Goal: Transaction & Acquisition: Purchase product/service

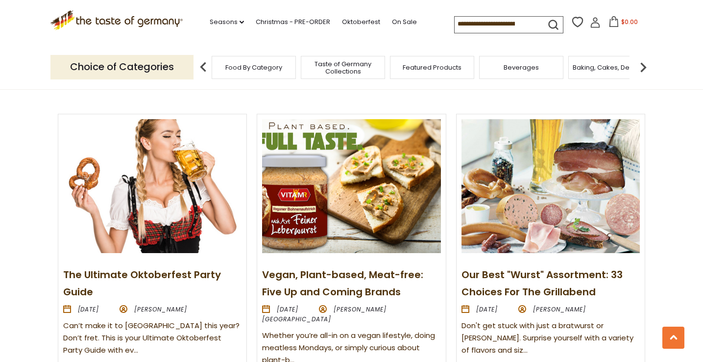
scroll to position [1066, 0]
click at [172, 275] on link "The Ultimate Oktoberfest Party Guide" at bounding box center [142, 283] width 158 height 31
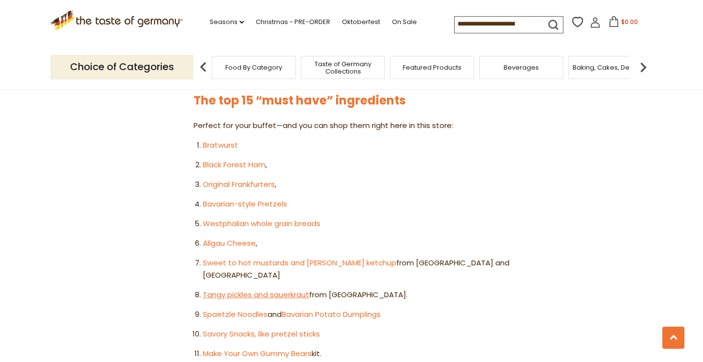
scroll to position [551, 0]
click at [247, 309] on link "Spaetzle Noodles" at bounding box center [235, 314] width 65 height 10
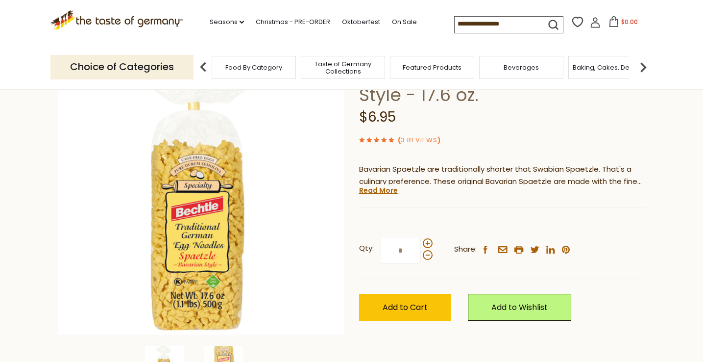
scroll to position [91, 0]
click at [389, 192] on link "Read More" at bounding box center [378, 190] width 39 height 10
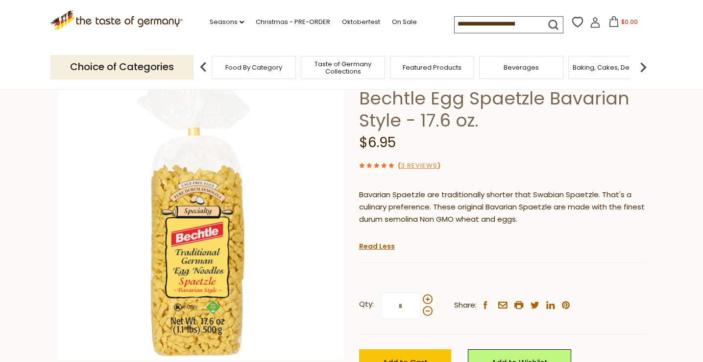
scroll to position [66, 0]
click at [210, 23] on link "Seasons dropdown_arrow" at bounding box center [227, 22] width 34 height 11
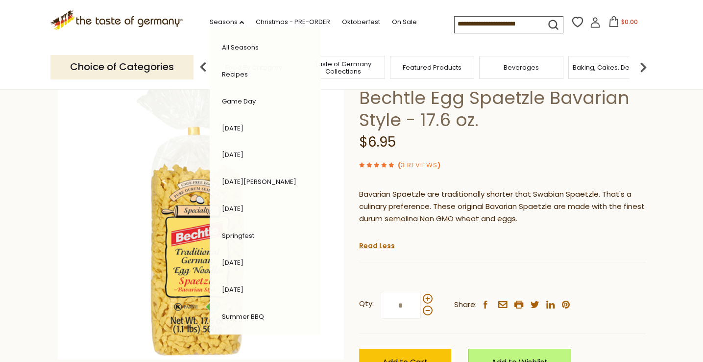
click at [520, 169] on div "( 3 Reviews )" at bounding box center [502, 165] width 287 height 12
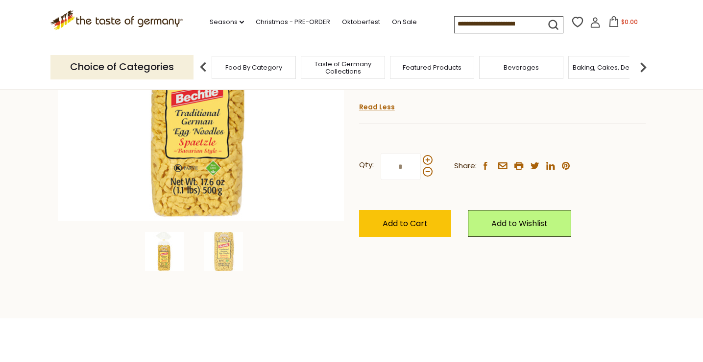
scroll to position [204, 0]
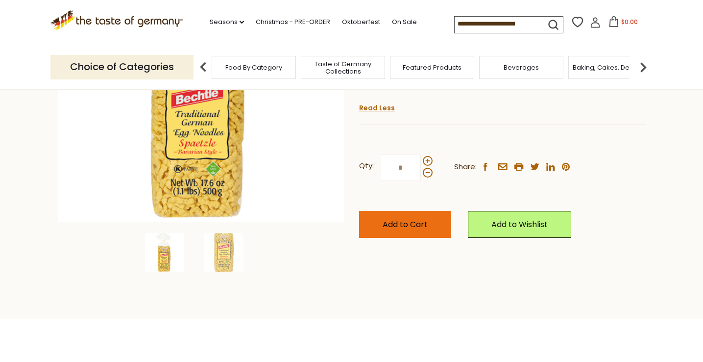
click at [413, 223] on span "Add to Cart" at bounding box center [405, 224] width 45 height 11
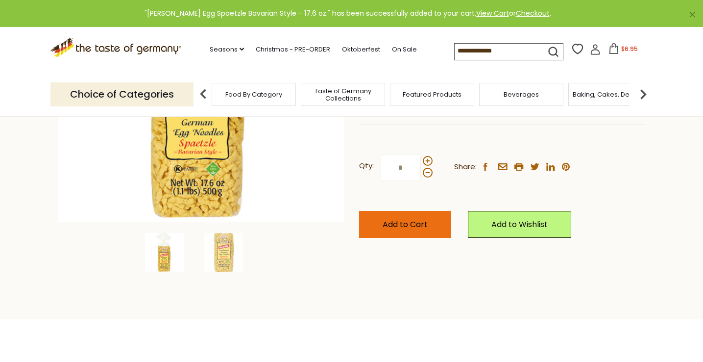
click at [408, 223] on span "Add to Cart" at bounding box center [405, 224] width 45 height 11
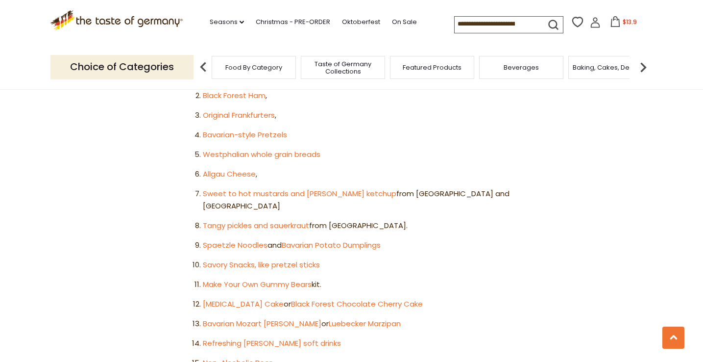
scroll to position [619, 0]
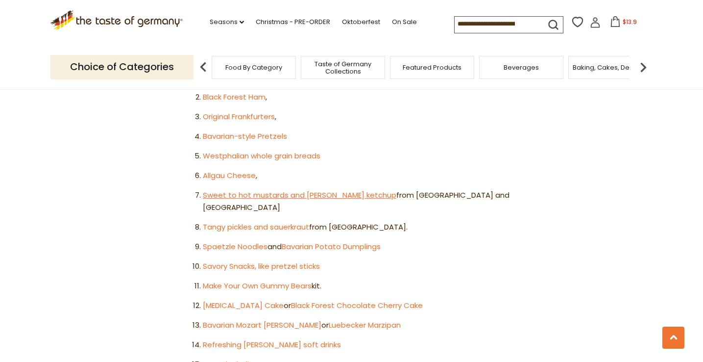
click at [259, 190] on link "Sweet to hot mustards and curry ketchup" at bounding box center [300, 195] width 194 height 10
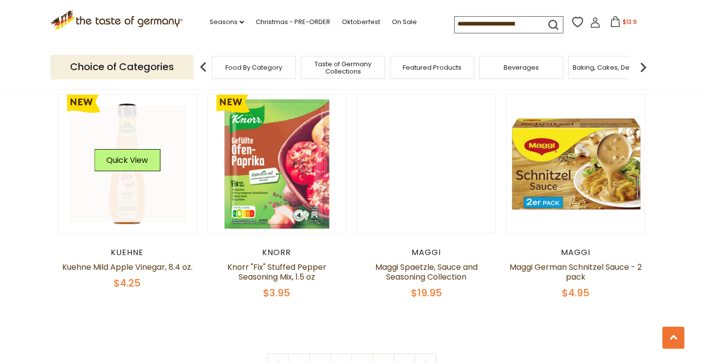
scroll to position [2193, 0]
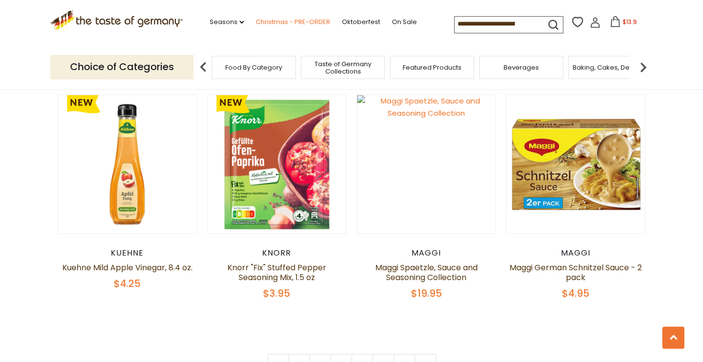
click at [256, 17] on link "Christmas - PRE-ORDER" at bounding box center [293, 22] width 74 height 11
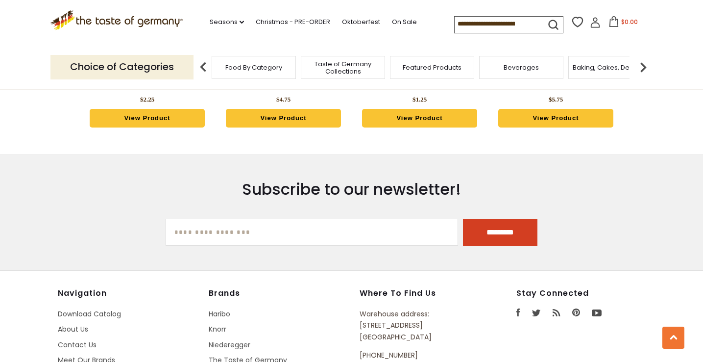
scroll to position [614, 0]
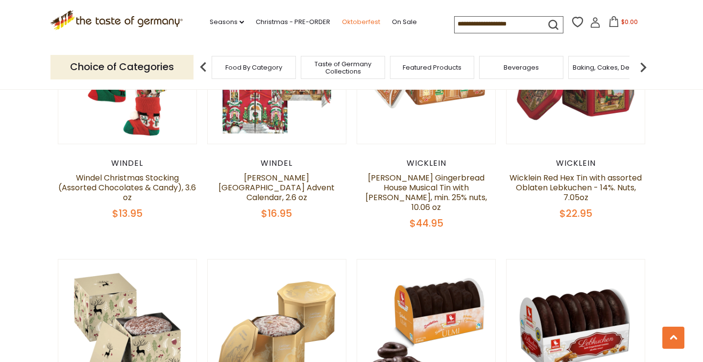
click at [342, 17] on link "Oktoberfest" at bounding box center [361, 22] width 38 height 11
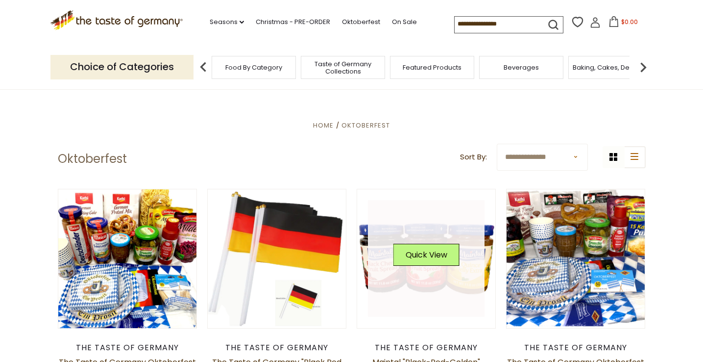
scroll to position [184, 0]
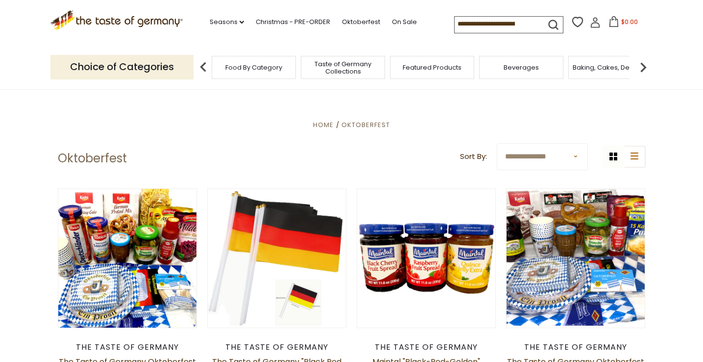
select select "**********"
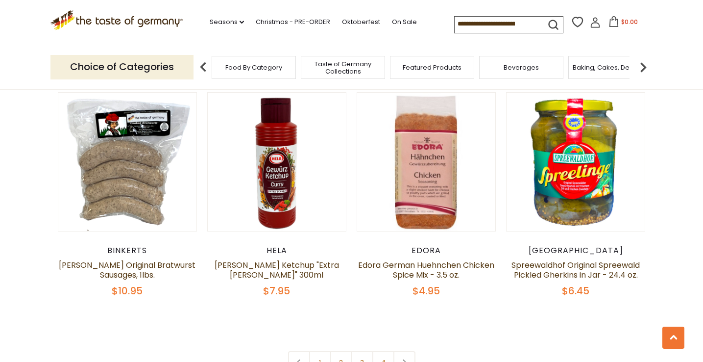
scroll to position [2277, 0]
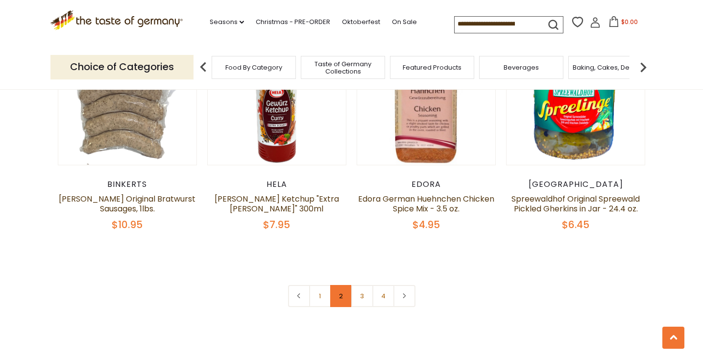
click at [342, 285] on link "2" at bounding box center [341, 296] width 22 height 22
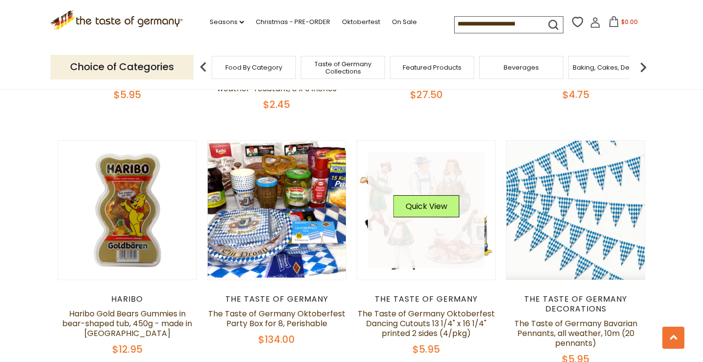
scroll to position [1961, 0]
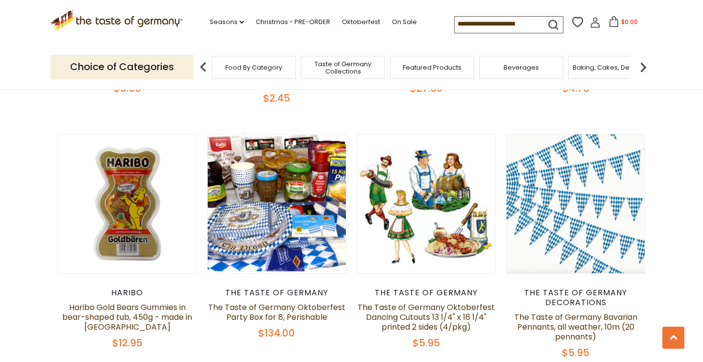
click at [455, 27] on input at bounding box center [496, 24] width 83 height 14
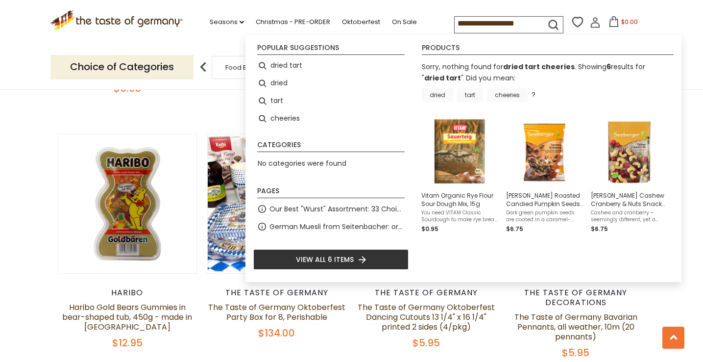
type input "**********"
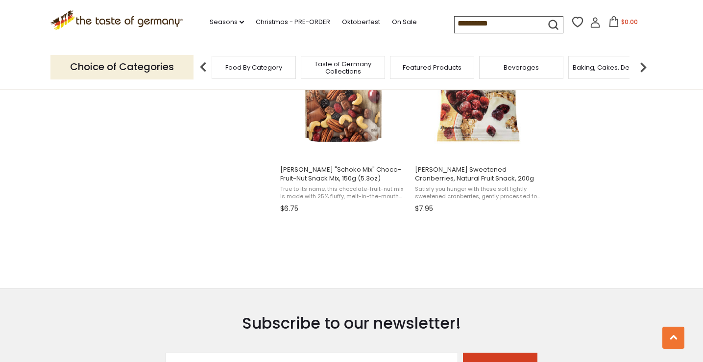
scroll to position [685, 0]
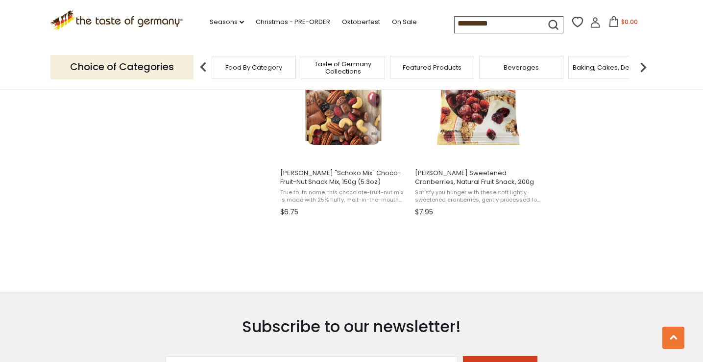
drag, startPoint x: 460, startPoint y: 28, endPoint x: 379, endPoint y: 10, distance: 82.8
click at [379, 10] on div ".st0{fill:#EDD300;} .st1{fill:#D33E21;} .st0{fill:#EDD300;} .st1{fill:#D33E21;}…" at bounding box center [351, 22] width 603 height 45
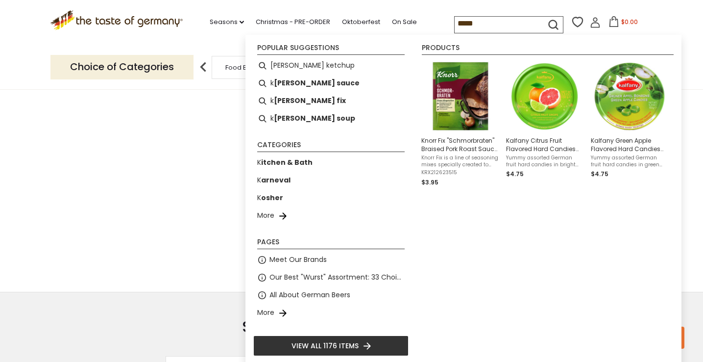
type input "******"
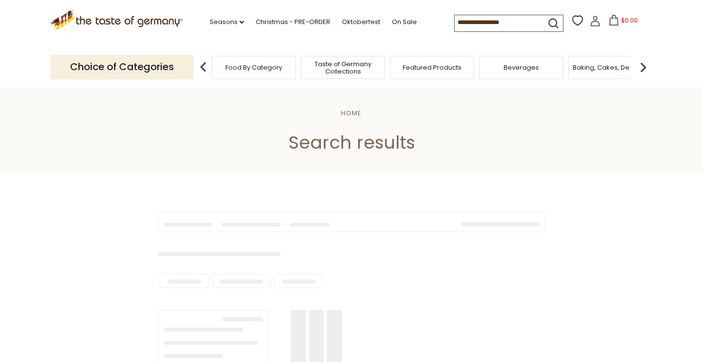
type input "******"
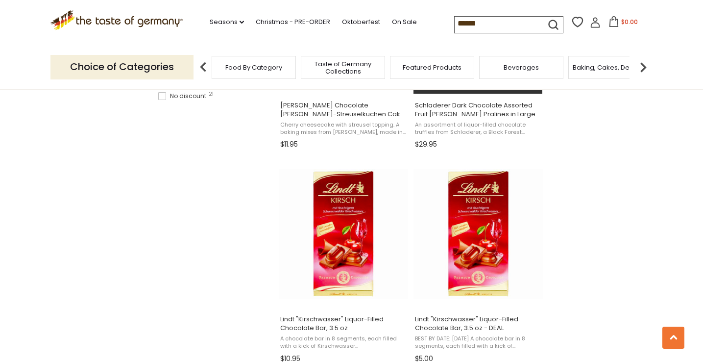
scroll to position [784, 0]
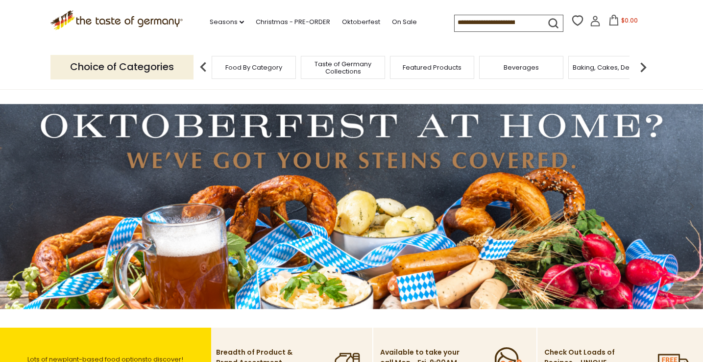
scroll to position [7, 0]
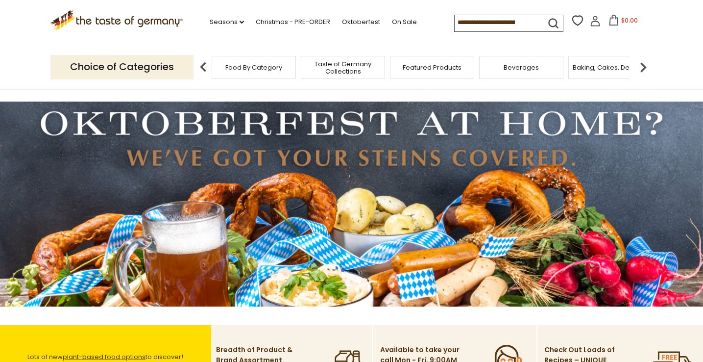
click at [404, 166] on img at bounding box center [351, 203] width 703 height 205
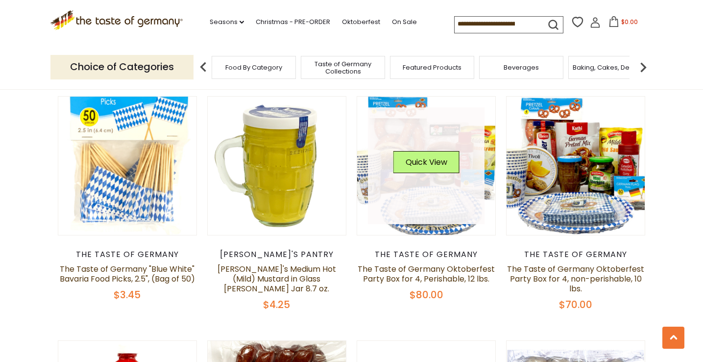
click at [405, 159] on button "Quick View" at bounding box center [426, 162] width 66 height 22
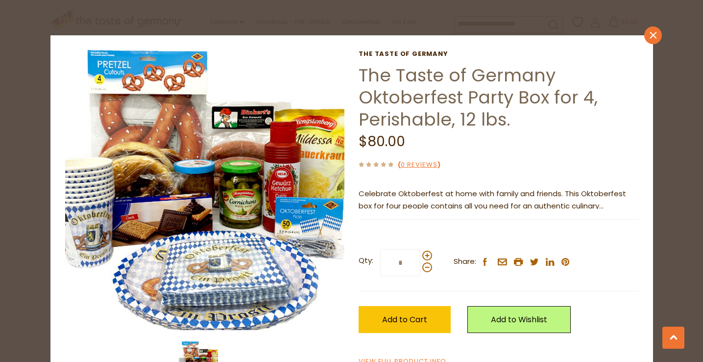
click at [656, 36] on icon "close" at bounding box center [652, 34] width 7 height 7
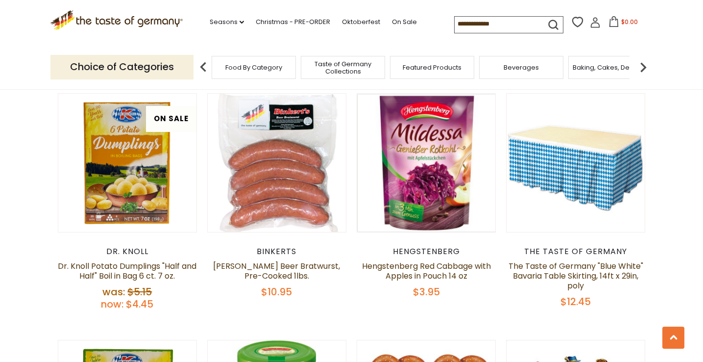
scroll to position [1342, 0]
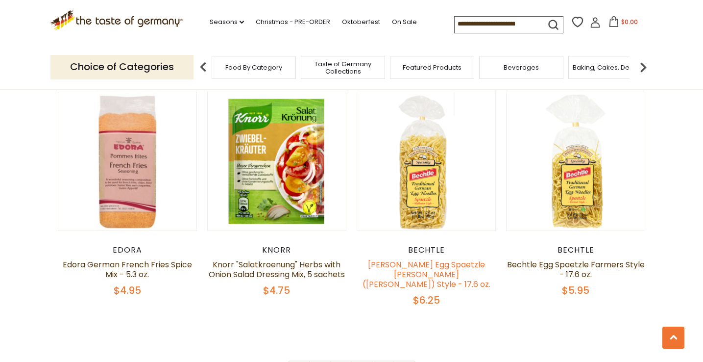
click at [436, 259] on link "Bechtle Egg Spaetzle Hofbauer (Shepherd) Style - 17.6 oz." at bounding box center [427, 274] width 128 height 31
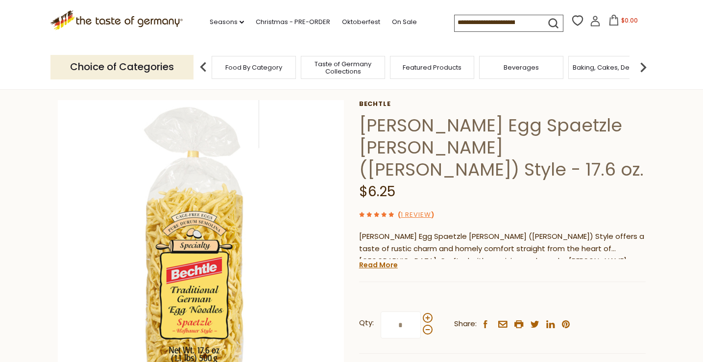
scroll to position [39, 0]
click at [388, 260] on link "Read More" at bounding box center [378, 265] width 39 height 10
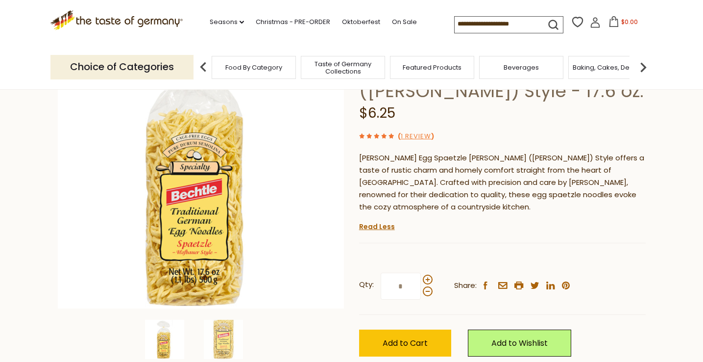
scroll to position [116, 0]
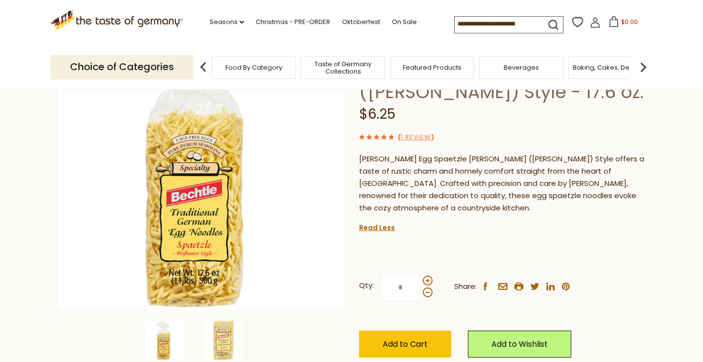
click at [455, 26] on input at bounding box center [496, 24] width 83 height 14
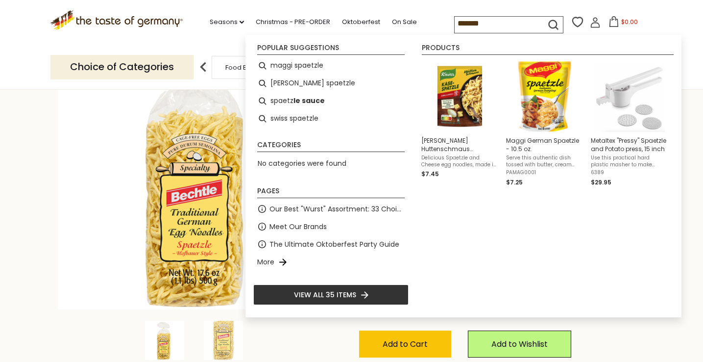
type input "********"
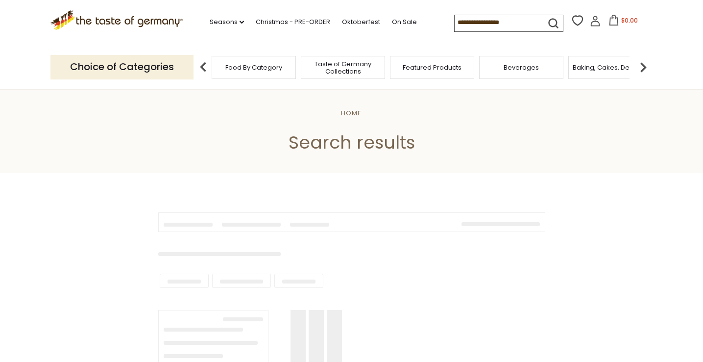
type input "********"
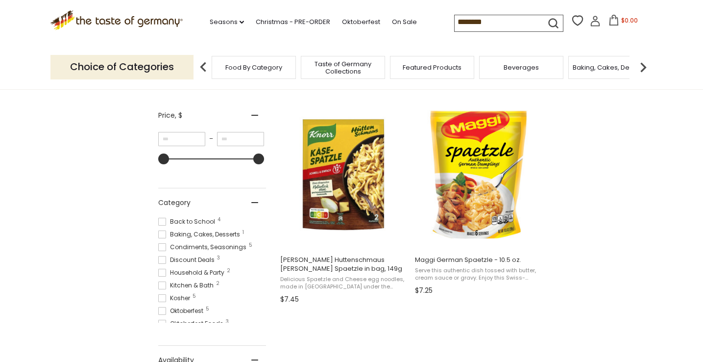
scroll to position [20, 0]
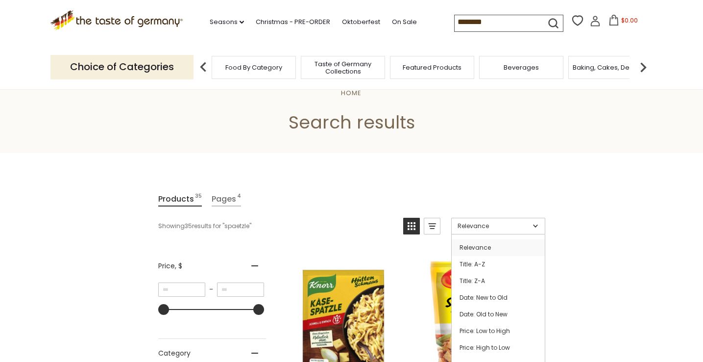
click at [537, 225] on link "Relevance" at bounding box center [498, 226] width 94 height 17
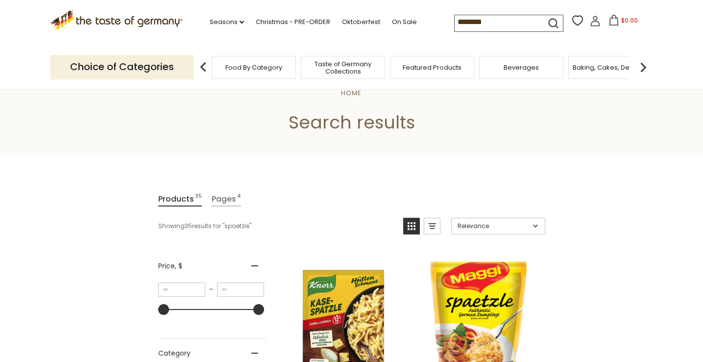
click at [537, 225] on link "Relevance" at bounding box center [498, 226] width 94 height 17
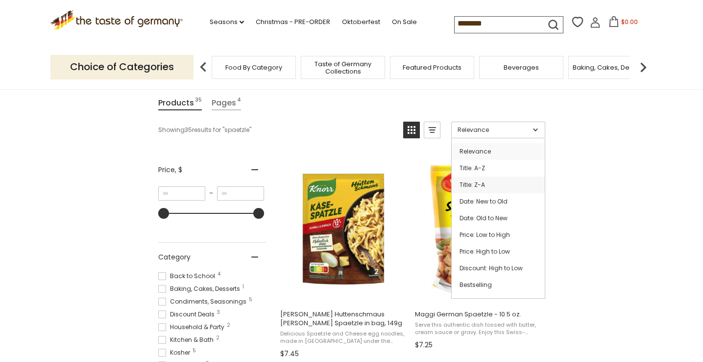
scroll to position [125, 0]
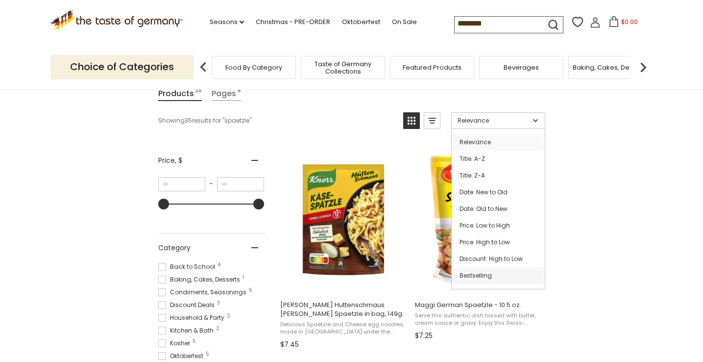
click at [486, 275] on link "Bestselling" at bounding box center [498, 275] width 93 height 17
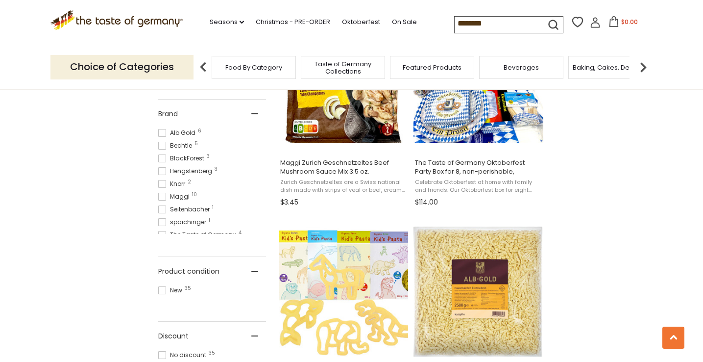
scroll to position [481, 0]
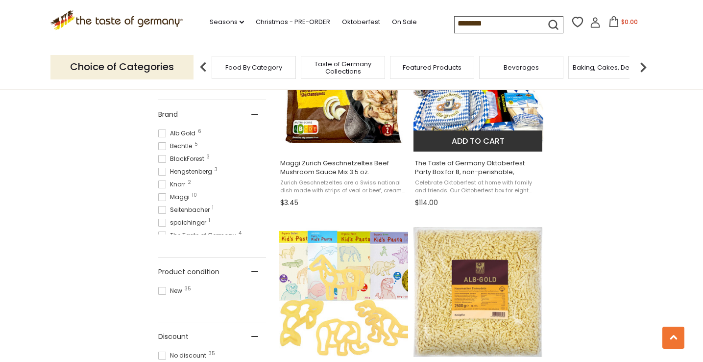
click at [467, 170] on span "The Taste of Germany Oktoberfest Party Box for 8, non-perishable," at bounding box center [478, 168] width 127 height 18
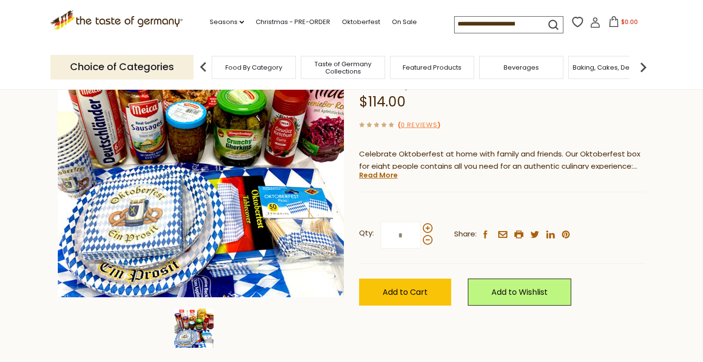
scroll to position [128, 0]
click at [394, 177] on link "Read More" at bounding box center [378, 175] width 39 height 10
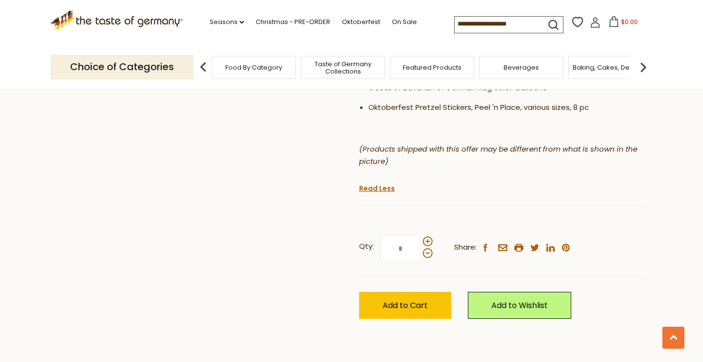
scroll to position [691, 0]
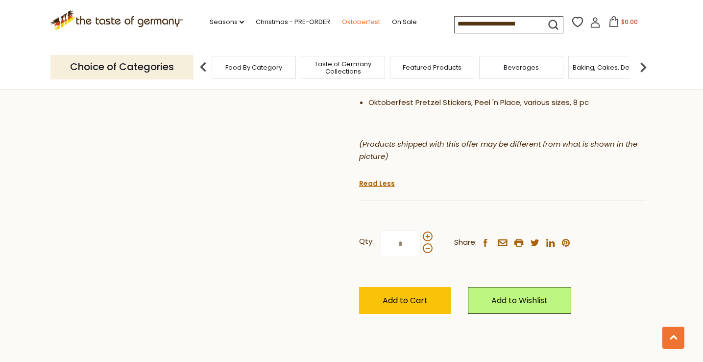
click at [344, 19] on link "Oktoberfest" at bounding box center [361, 22] width 38 height 11
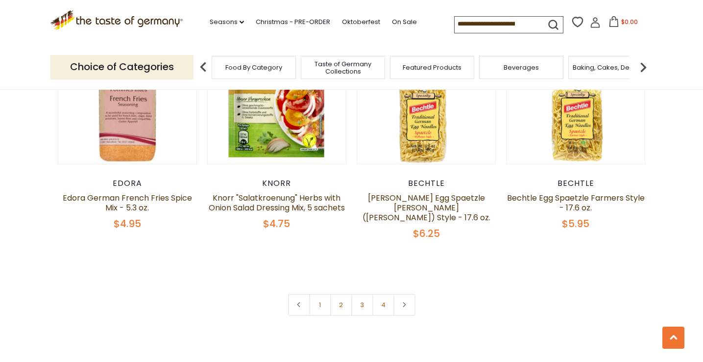
scroll to position [2317, 0]
click at [482, 27] on input at bounding box center [496, 24] width 83 height 14
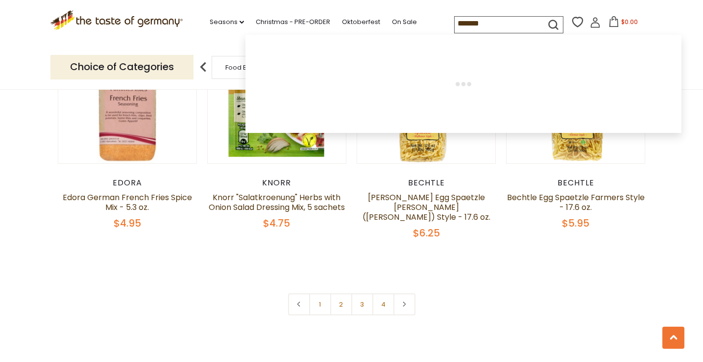
type input "*******"
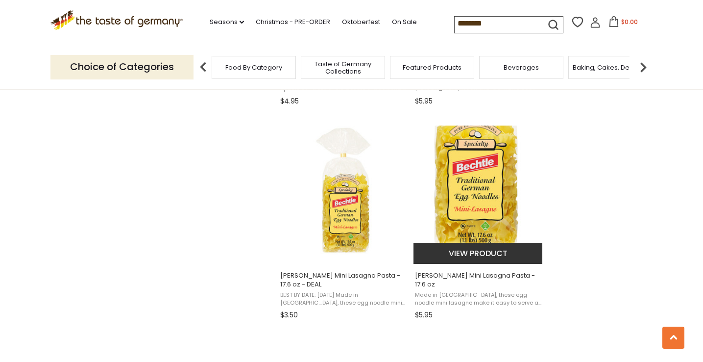
scroll to position [1010, 0]
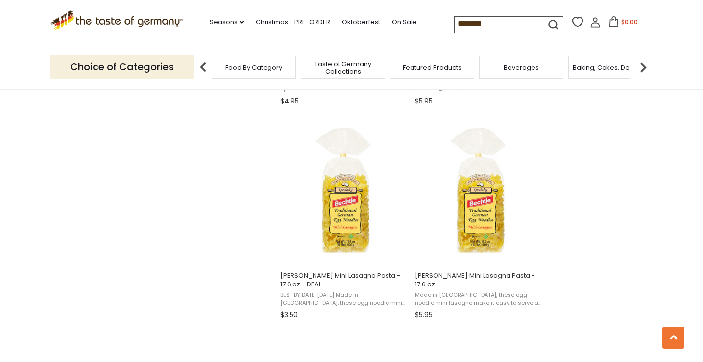
click at [463, 23] on input "*******" at bounding box center [496, 24] width 83 height 14
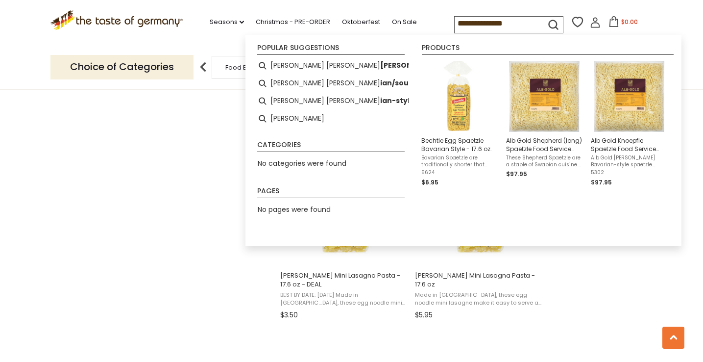
type input "**********"
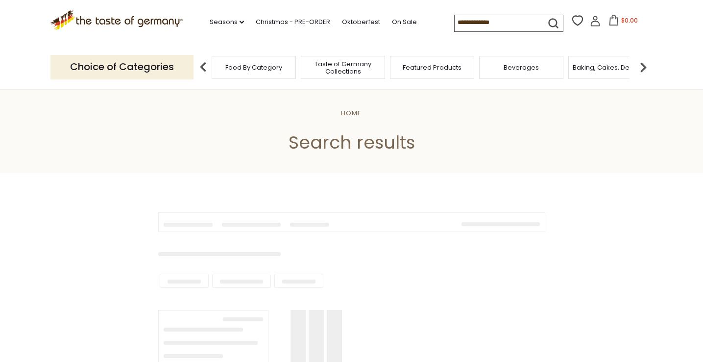
type input "**********"
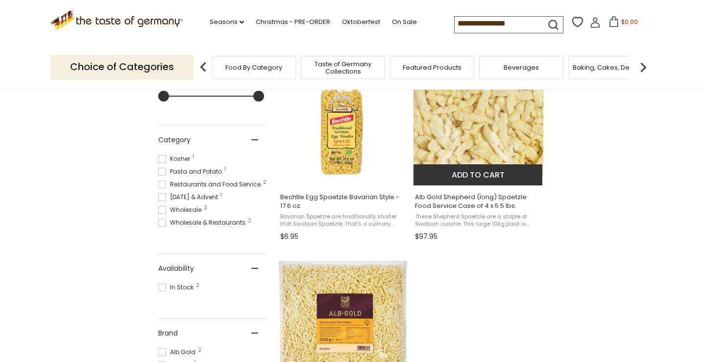
scroll to position [237, 0]
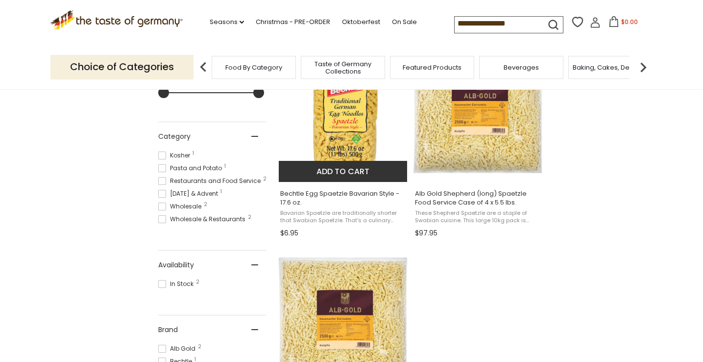
click at [350, 193] on span "Bechtle Egg Spaetzle Bavarian Style - 17.6 oz." at bounding box center [343, 198] width 127 height 18
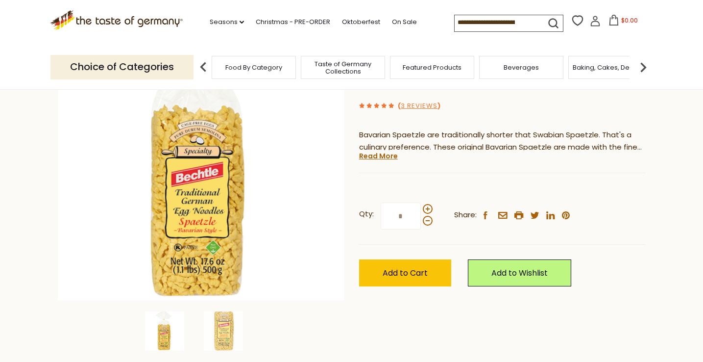
scroll to position [125, 0]
click at [410, 272] on span "Add to Cart" at bounding box center [405, 272] width 45 height 11
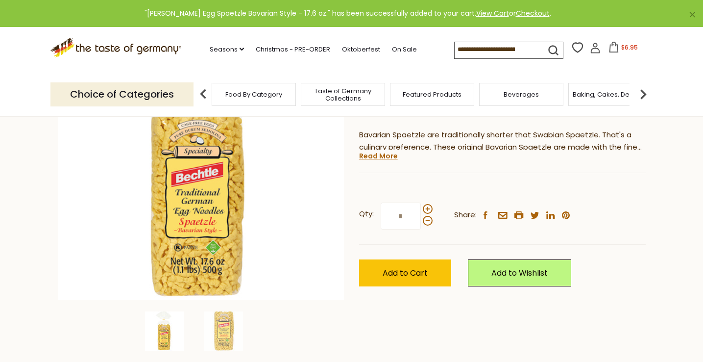
click at [412, 284] on div "Qty: * Share: facebook email printer twitter linkedin pinterest Add to Cart" at bounding box center [502, 244] width 287 height 113
click at [412, 276] on span "Add to Cart" at bounding box center [405, 272] width 45 height 11
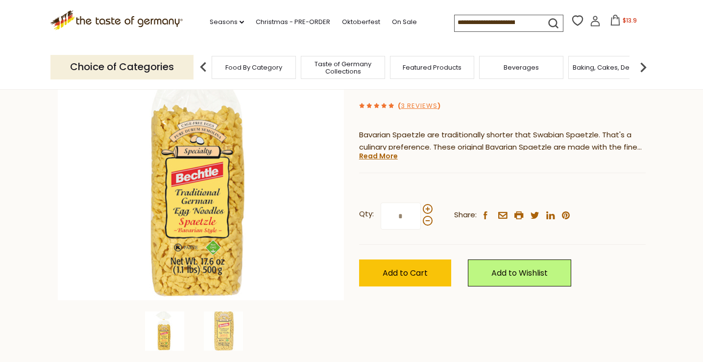
click at [455, 24] on input at bounding box center [496, 22] width 83 height 14
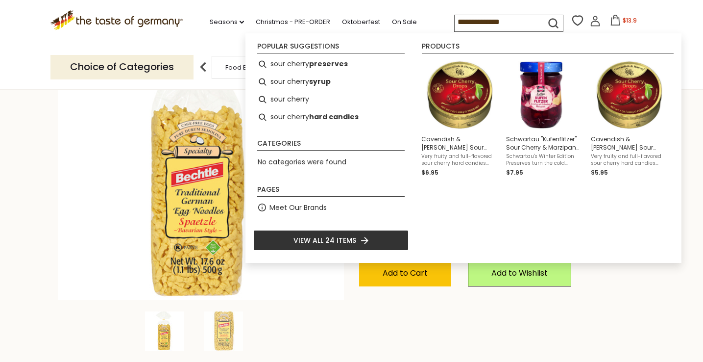
type input "**********"
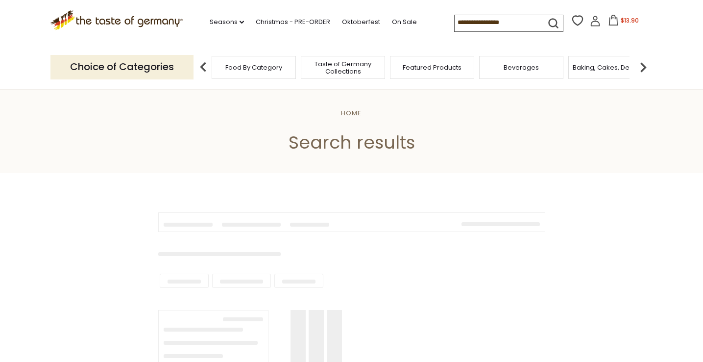
type input "**********"
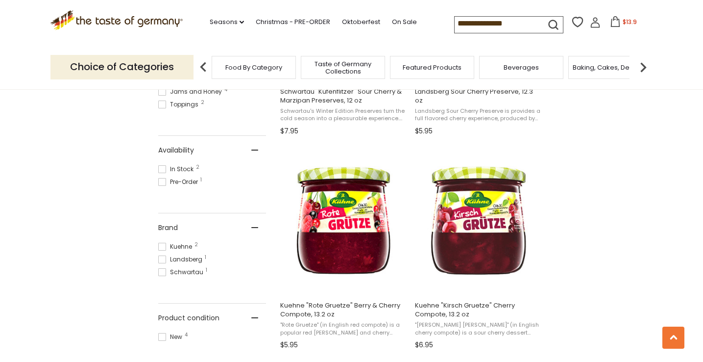
scroll to position [174, 0]
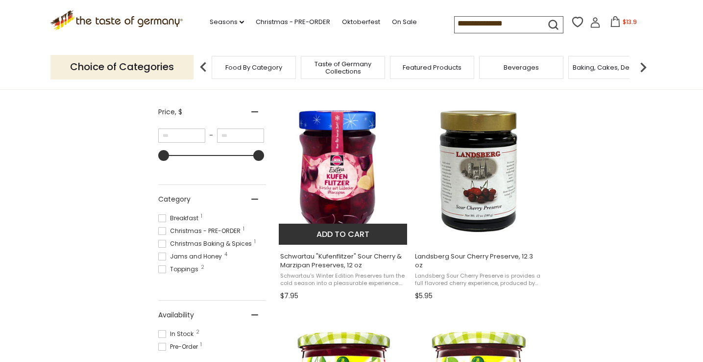
click at [345, 164] on img "Schwartau" at bounding box center [344, 171] width 130 height 130
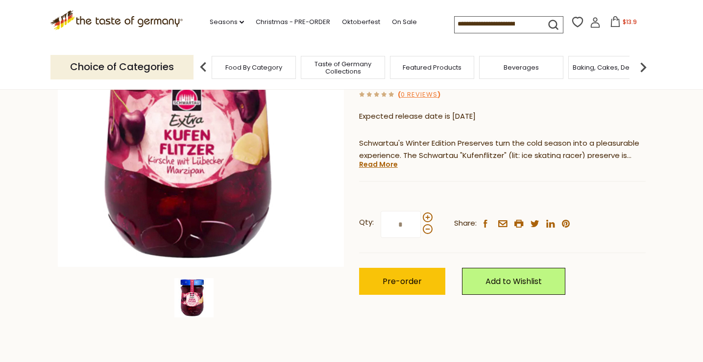
scroll to position [155, 0]
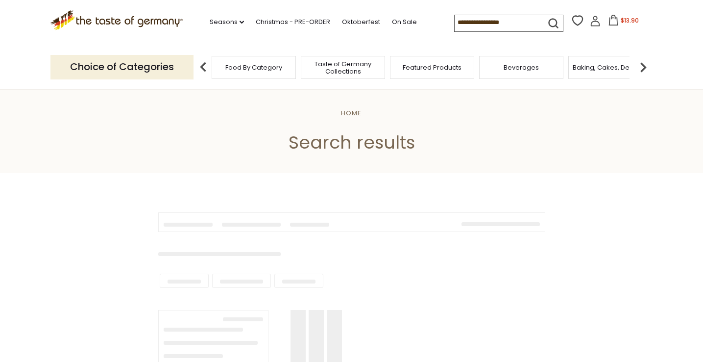
scroll to position [174, 0]
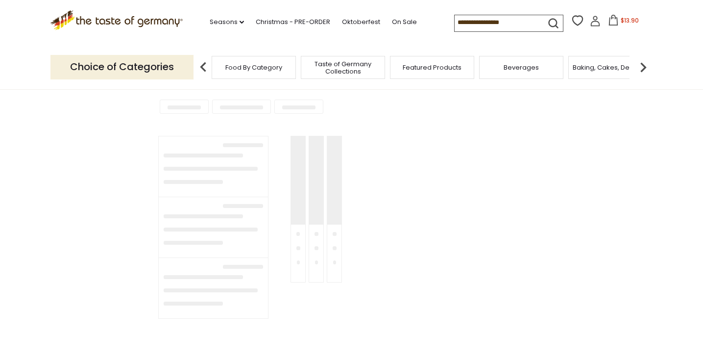
type input "**********"
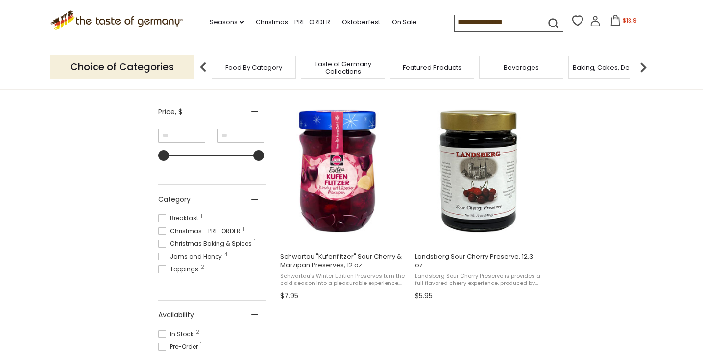
click at [549, 212] on div "Products 4 Pages 1 Showing 4 results for " sour cherry jam " Relevance Relevanc…" at bounding box center [352, 329] width 402 height 583
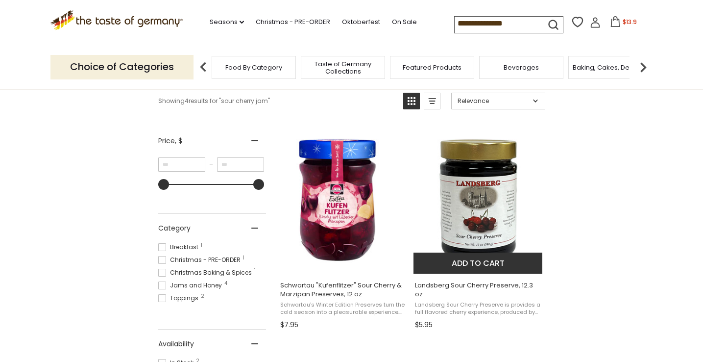
scroll to position [148, 0]
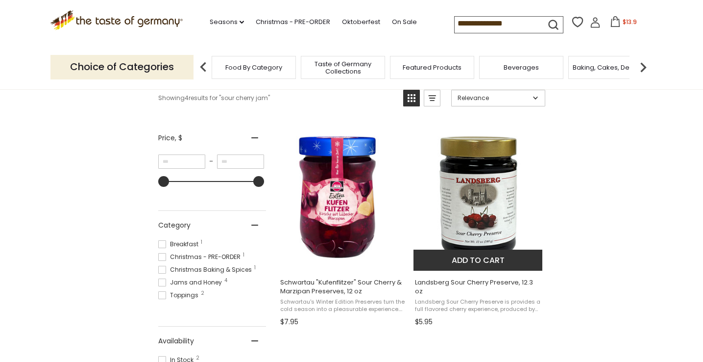
click at [479, 169] on img "Landsberg Sour Cherry Preserve, 12.3 oz" at bounding box center [479, 197] width 130 height 130
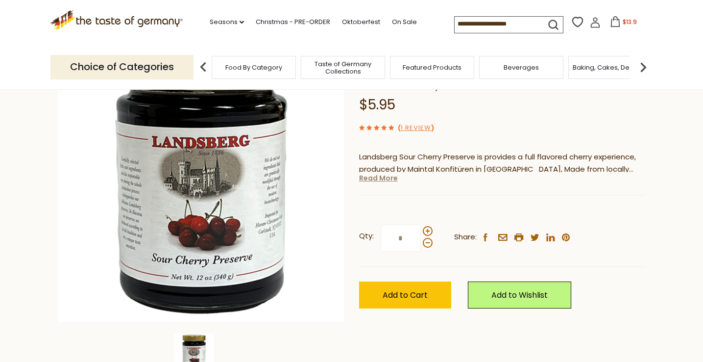
scroll to position [106, 0]
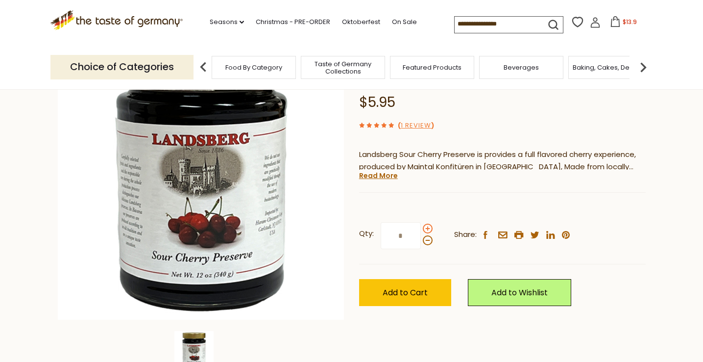
click at [426, 226] on span at bounding box center [428, 228] width 10 height 10
click at [421, 226] on input "*" at bounding box center [401, 235] width 40 height 27
click at [427, 242] on span at bounding box center [428, 240] width 10 height 10
click at [421, 242] on input "*" at bounding box center [401, 235] width 40 height 27
click at [427, 229] on span at bounding box center [428, 228] width 10 height 10
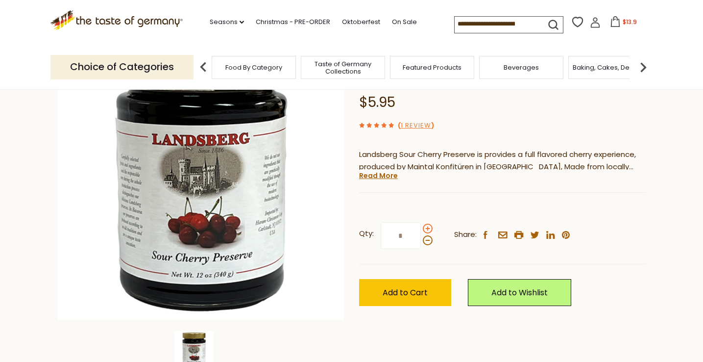
click at [421, 229] on input "*" at bounding box center [401, 235] width 40 height 27
click at [426, 225] on span at bounding box center [428, 228] width 10 height 10
click at [421, 225] on input "*" at bounding box center [401, 235] width 40 height 27
click at [426, 238] on span at bounding box center [428, 240] width 10 height 10
click at [421, 238] on input "*" at bounding box center [401, 235] width 40 height 27
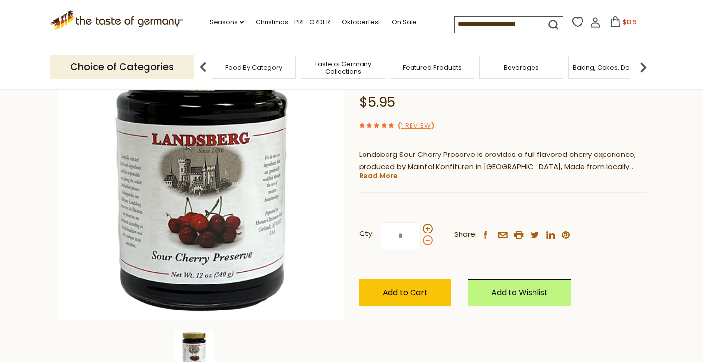
type input "*"
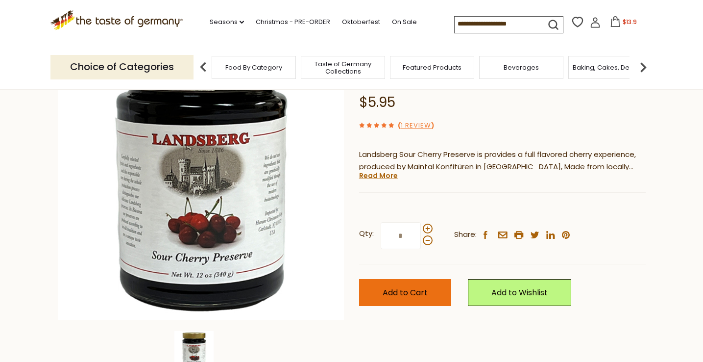
click at [406, 287] on span "Add to Cart" at bounding box center [405, 292] width 45 height 11
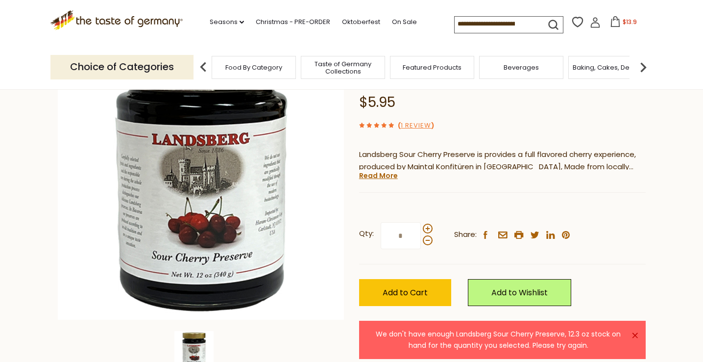
click at [455, 27] on input at bounding box center [496, 24] width 83 height 14
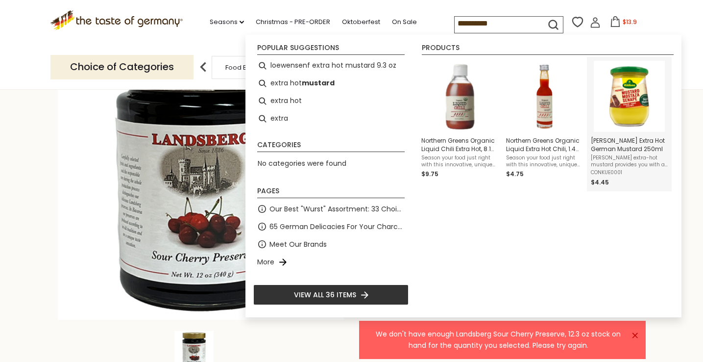
type input "*********"
click at [636, 104] on img "Kuehne Extra Hot German Mustard 250ml" at bounding box center [629, 96] width 71 height 71
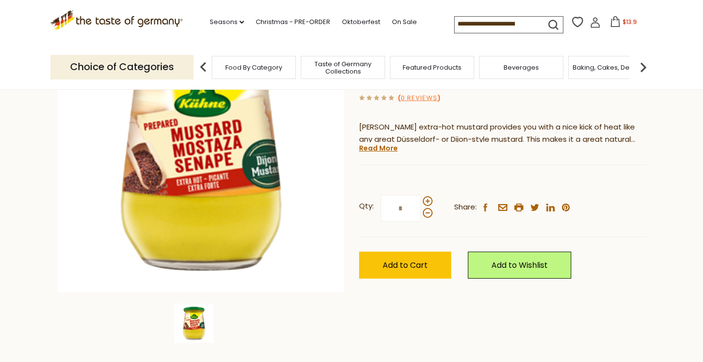
scroll to position [131, 0]
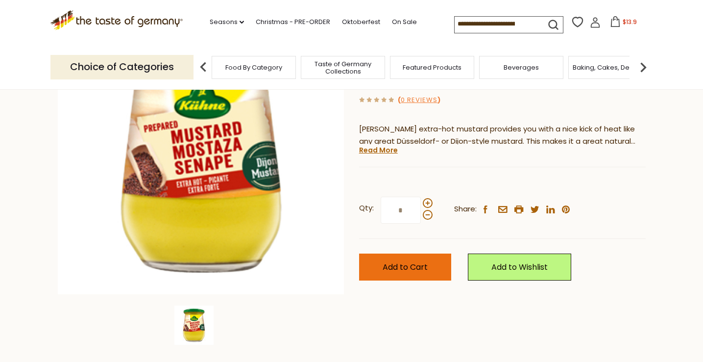
click at [402, 270] on button "Add to Cart" at bounding box center [405, 266] width 92 height 27
click at [460, 21] on input at bounding box center [496, 24] width 83 height 14
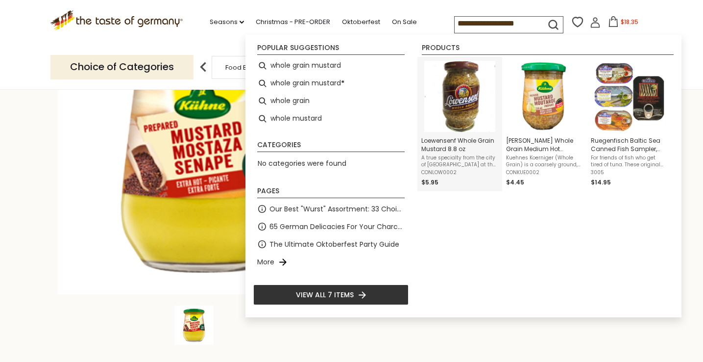
type input "**********"
click at [453, 112] on img "Loewensenf Whole Grain Mustard 8.8 oz" at bounding box center [459, 96] width 71 height 71
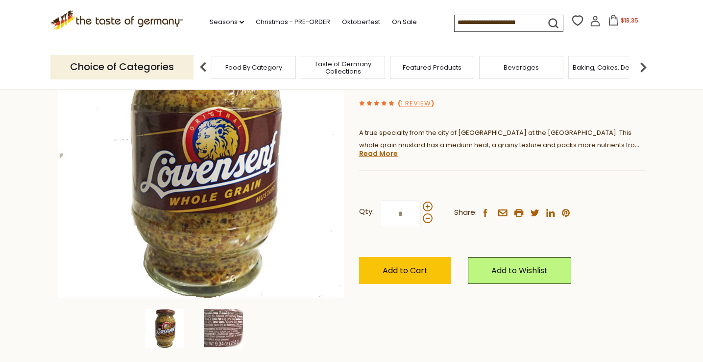
scroll to position [130, 0]
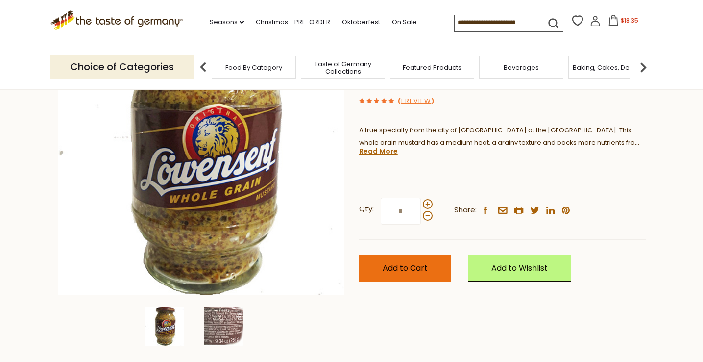
click at [411, 263] on span "Add to Cart" at bounding box center [405, 267] width 45 height 11
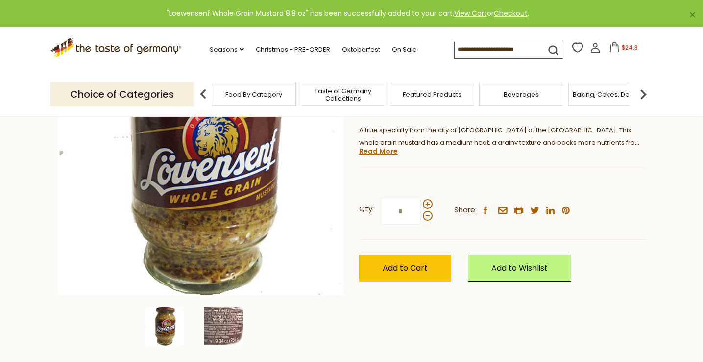
click at [352, 100] on span "Taste of Germany Collections" at bounding box center [343, 94] width 78 height 15
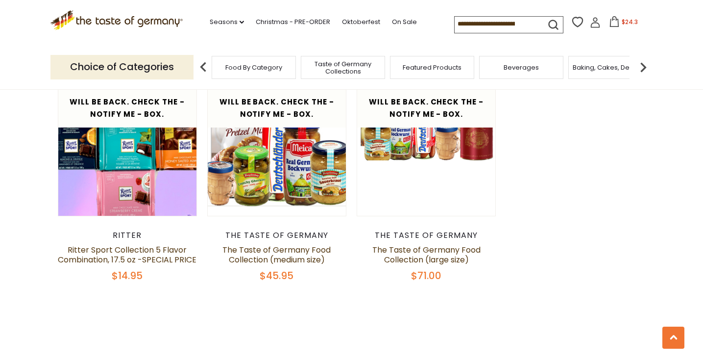
scroll to position [2069, 0]
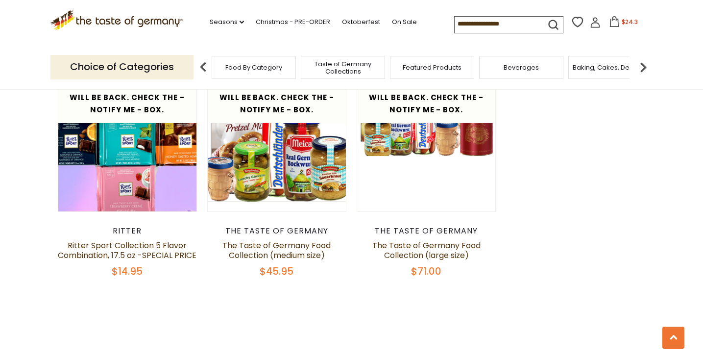
click at [206, 66] on img at bounding box center [204, 67] width 20 height 20
click at [240, 21] on icon "dropdown_arrow" at bounding box center [242, 22] width 4 height 3
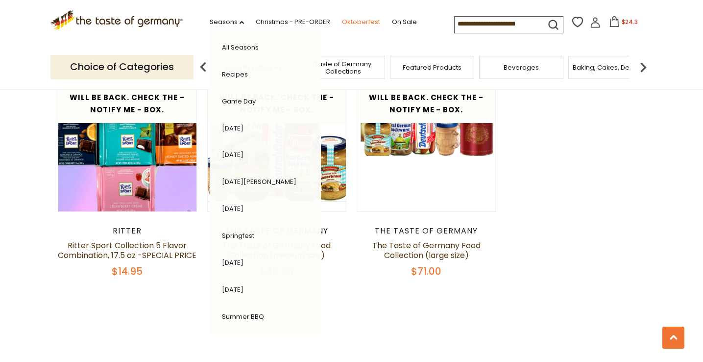
click at [342, 23] on link "Oktoberfest" at bounding box center [361, 22] width 38 height 11
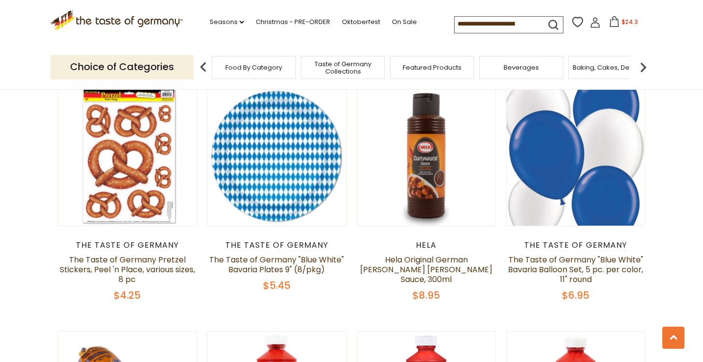
scroll to position [2005, 0]
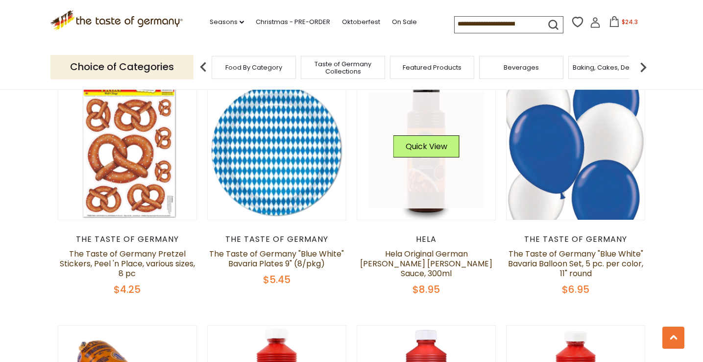
click at [430, 181] on link at bounding box center [426, 150] width 117 height 117
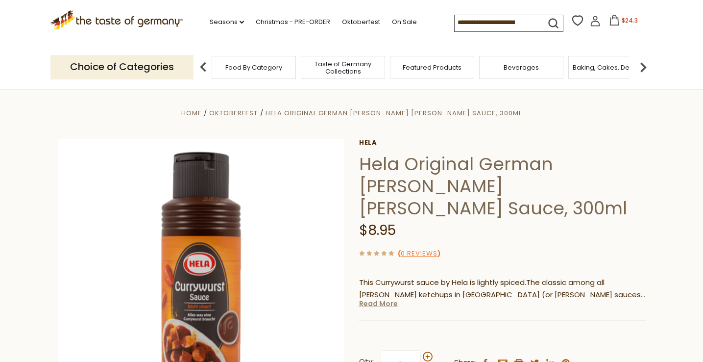
click at [382, 298] on link "Read More" at bounding box center [378, 303] width 39 height 10
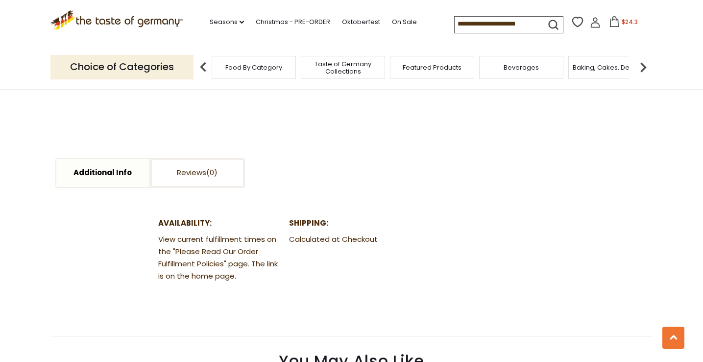
scroll to position [498, 0]
click at [342, 23] on link "Oktoberfest" at bounding box center [361, 22] width 38 height 11
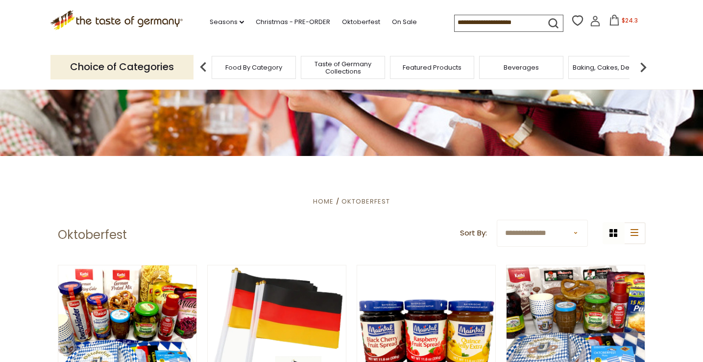
scroll to position [108, 0]
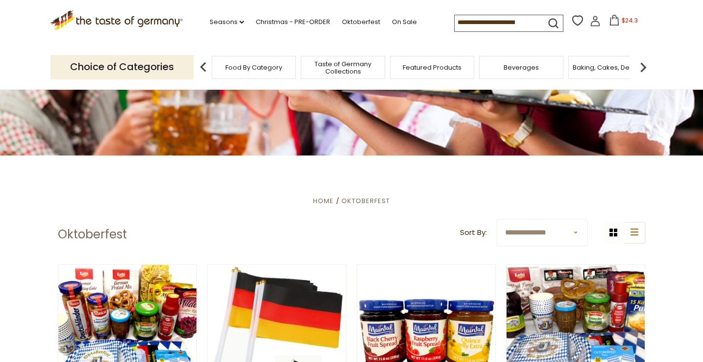
select select "**********"
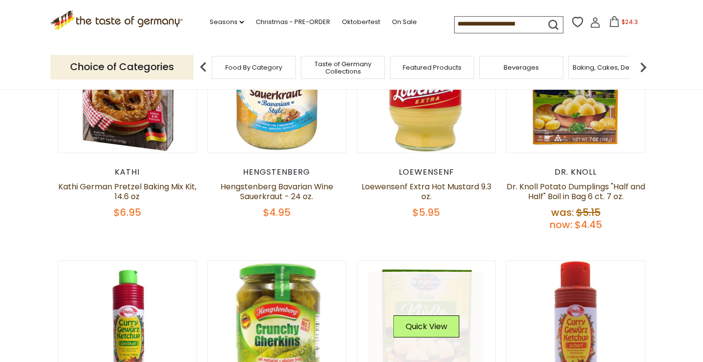
scroll to position [359, 0]
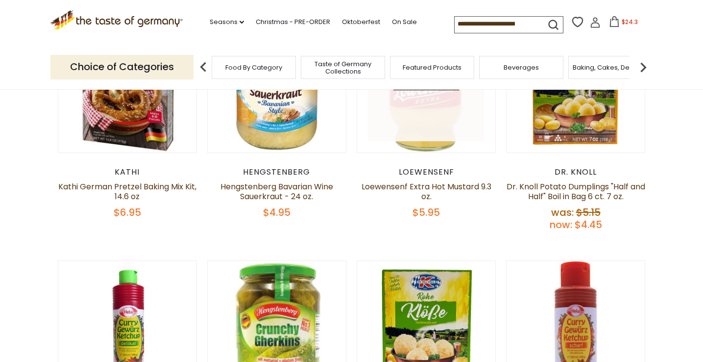
click at [418, 125] on link at bounding box center [426, 83] width 117 height 117
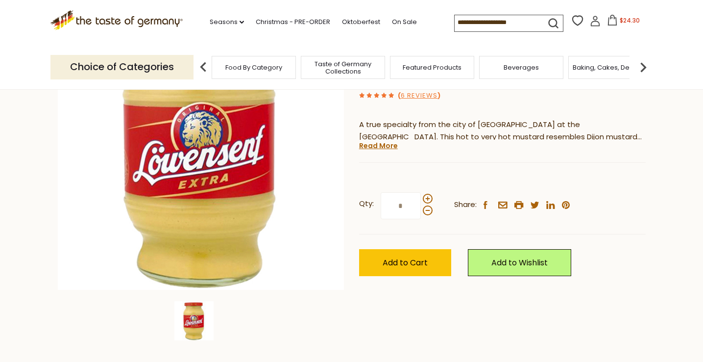
scroll to position [137, 0]
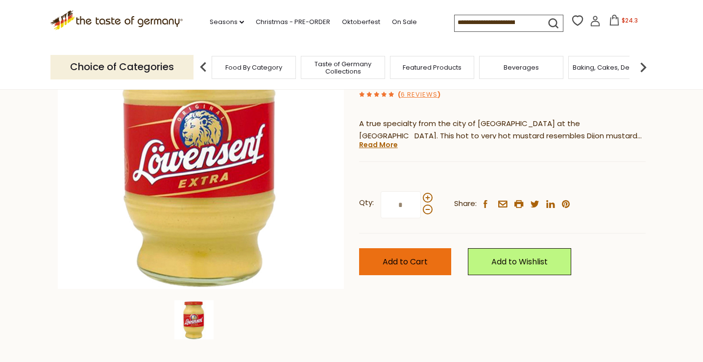
click at [427, 261] on span "Add to Cart" at bounding box center [405, 261] width 45 height 11
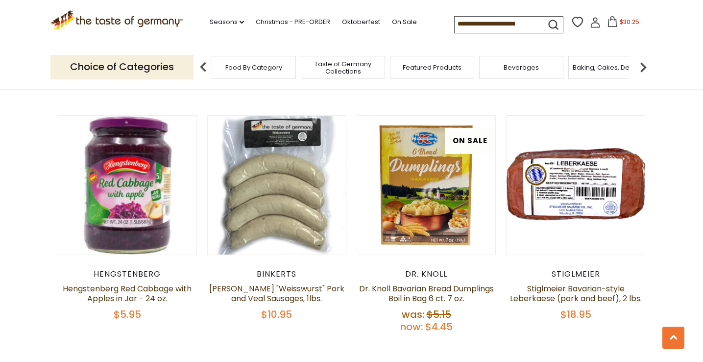
scroll to position [527, 0]
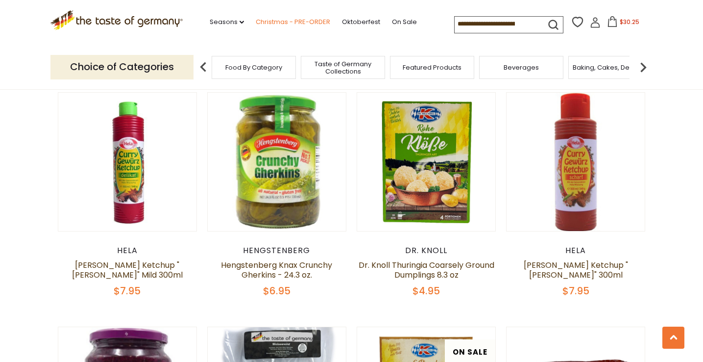
click at [259, 18] on link "Christmas - PRE-ORDER" at bounding box center [293, 22] width 74 height 11
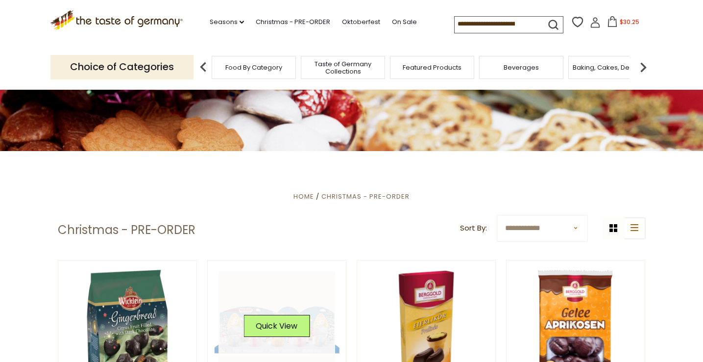
scroll to position [114, 0]
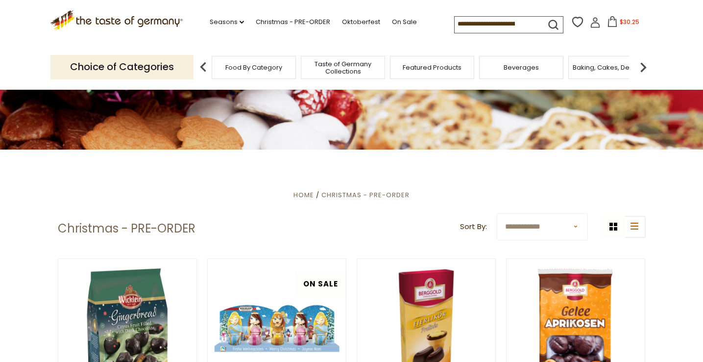
click at [415, 70] on div "Featured Products" at bounding box center [432, 67] width 84 height 23
click at [429, 66] on span "Featured Products" at bounding box center [432, 67] width 59 height 7
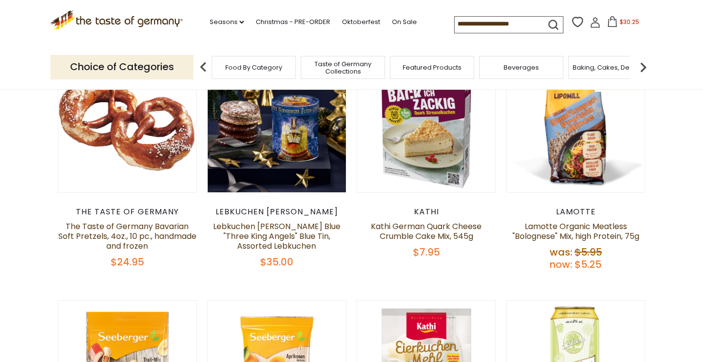
scroll to position [147, 0]
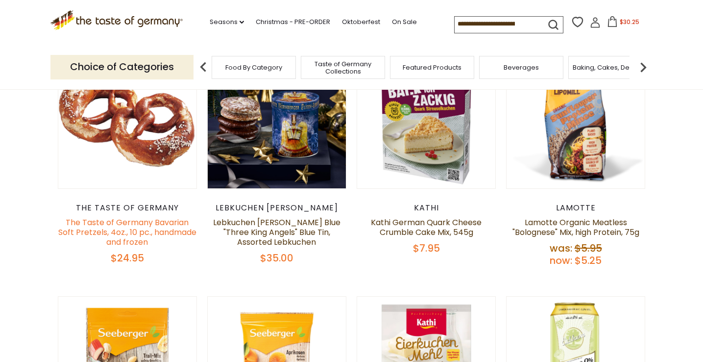
click at [176, 228] on link "The Taste of Germany Bavarian Soft Pretzels, 4oz., 10 pc., handmade and frozen" at bounding box center [127, 232] width 138 height 31
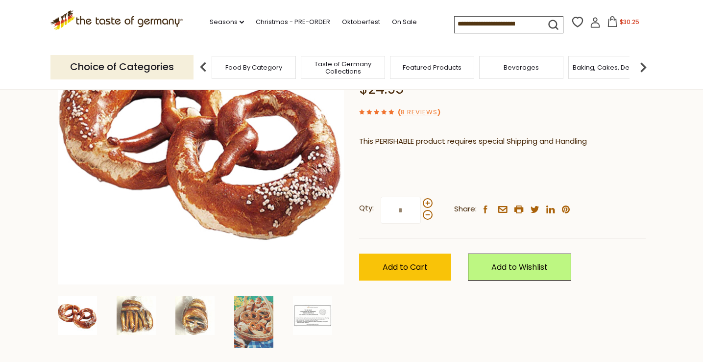
scroll to position [142, 0]
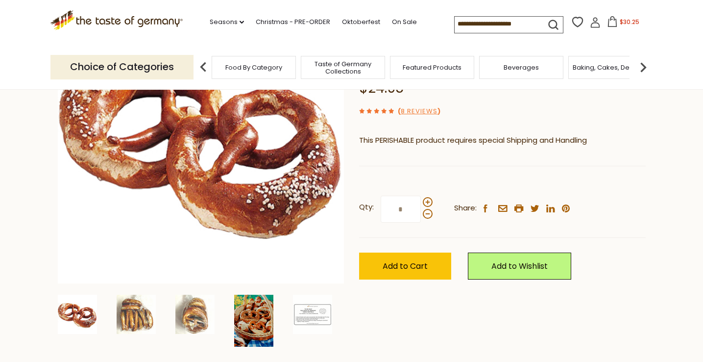
click at [252, 324] on img at bounding box center [253, 321] width 39 height 52
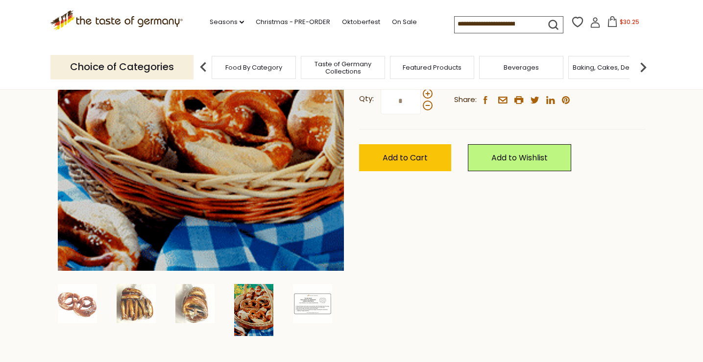
scroll to position [250, 0]
click at [206, 307] on img at bounding box center [194, 303] width 39 height 39
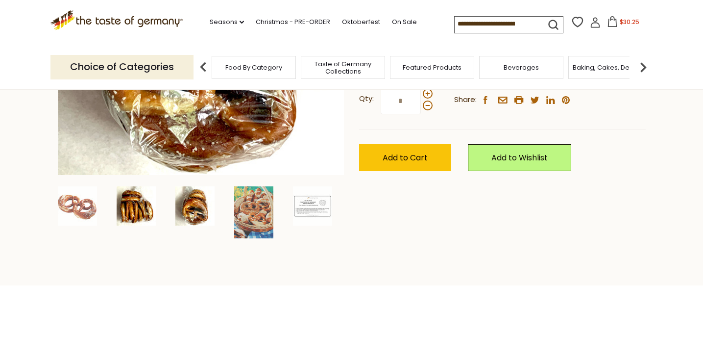
click at [131, 218] on img at bounding box center [136, 205] width 39 height 39
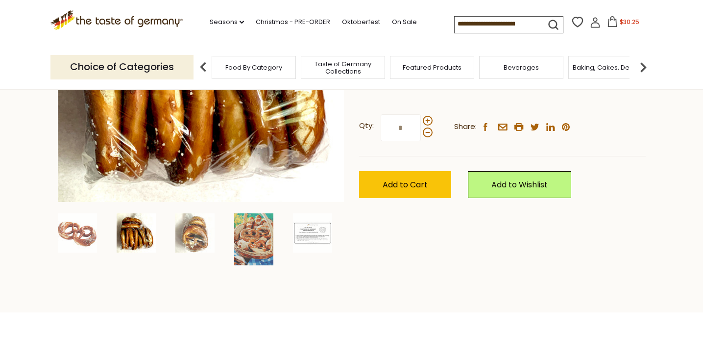
scroll to position [223, 0]
click at [404, 175] on button "Add to Cart" at bounding box center [405, 184] width 92 height 27
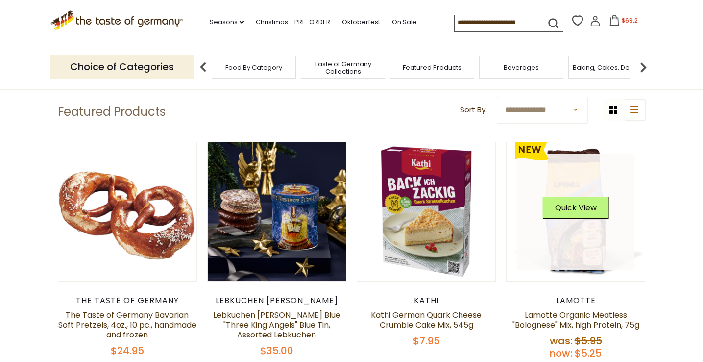
scroll to position [44, 0]
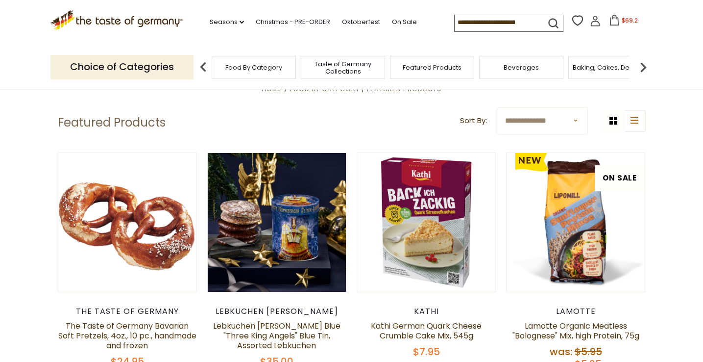
select select "**********"
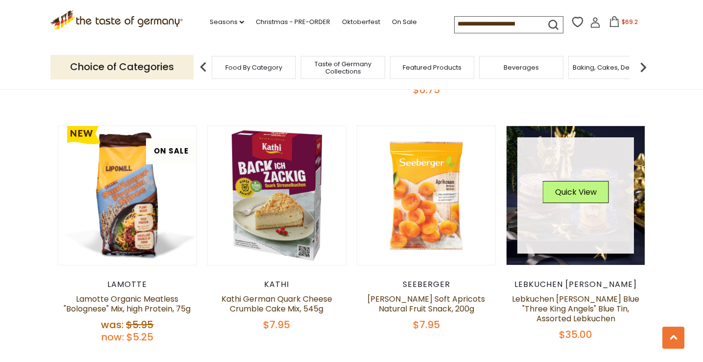
scroll to position [802, 0]
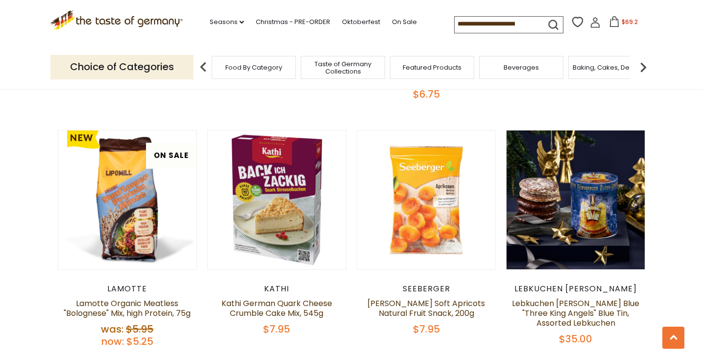
click at [622, 24] on span "$69.2" at bounding box center [630, 22] width 16 height 8
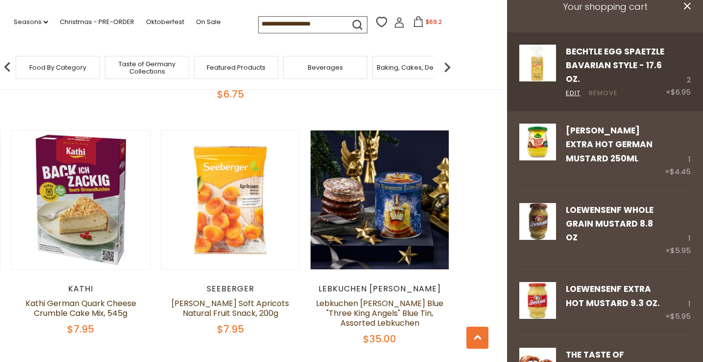
scroll to position [21, 0]
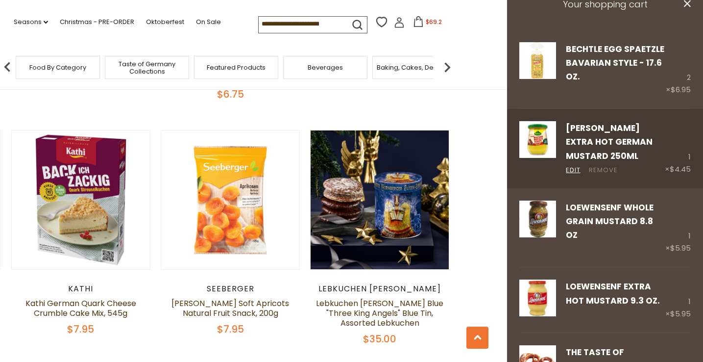
click at [604, 167] on link "Remove" at bounding box center [603, 170] width 29 height 10
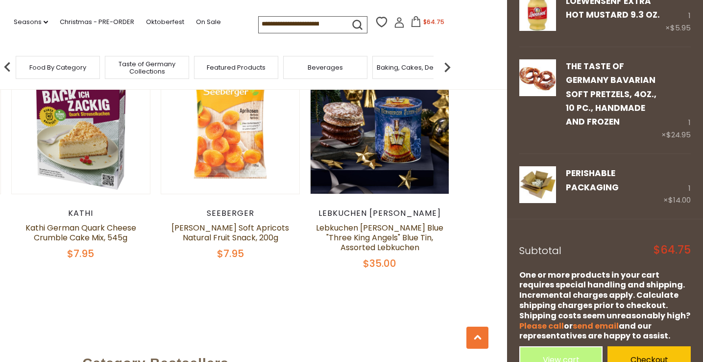
scroll to position [884, 0]
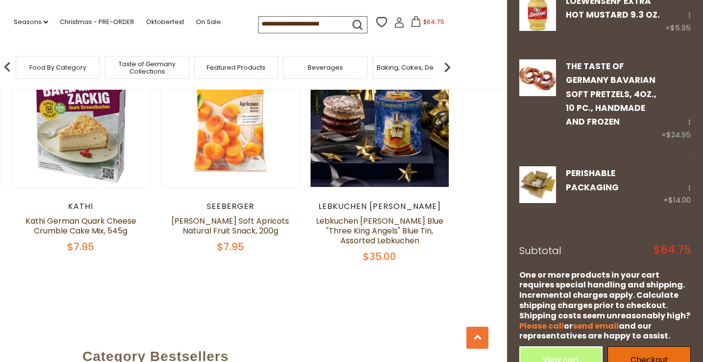
click at [654, 346] on link "Checkout" at bounding box center [649, 359] width 83 height 27
